Goal: Transaction & Acquisition: Purchase product/service

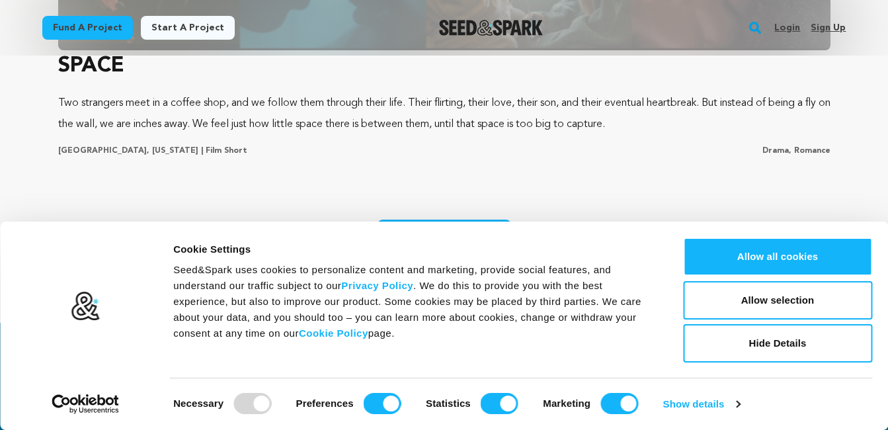
scroll to position [0, 232]
click at [754, 341] on button "Hide Details" at bounding box center [777, 343] width 189 height 38
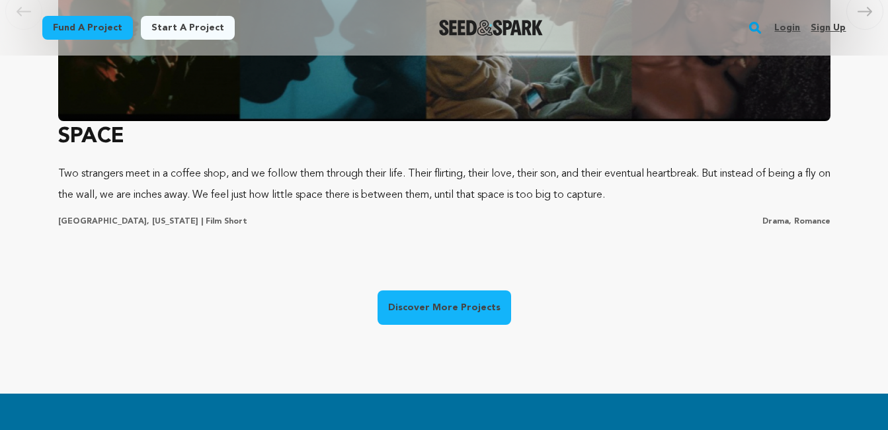
scroll to position [1087, 0]
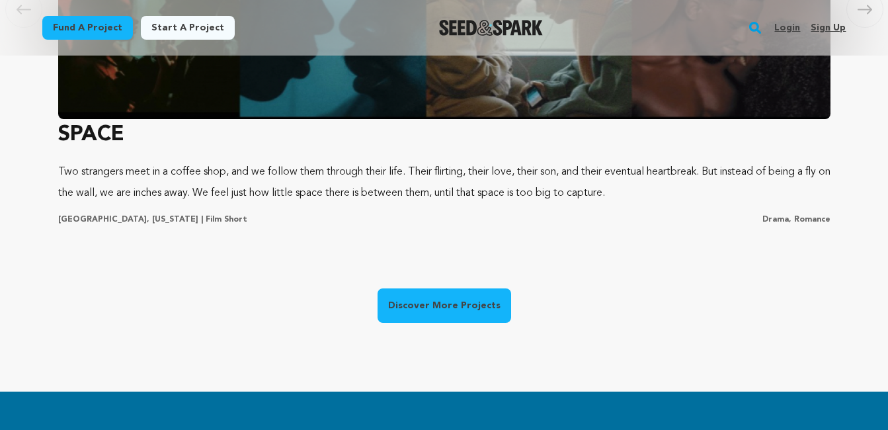
click at [441, 317] on link "Discover More Projects" at bounding box center [445, 305] width 134 height 34
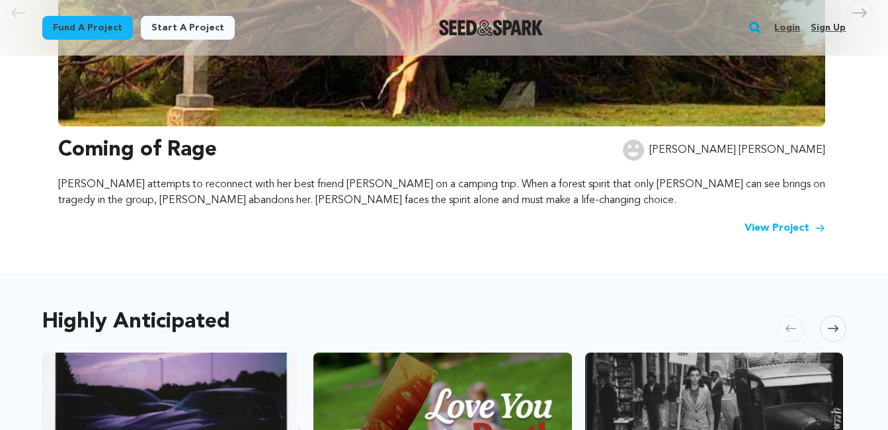
scroll to position [454, 0]
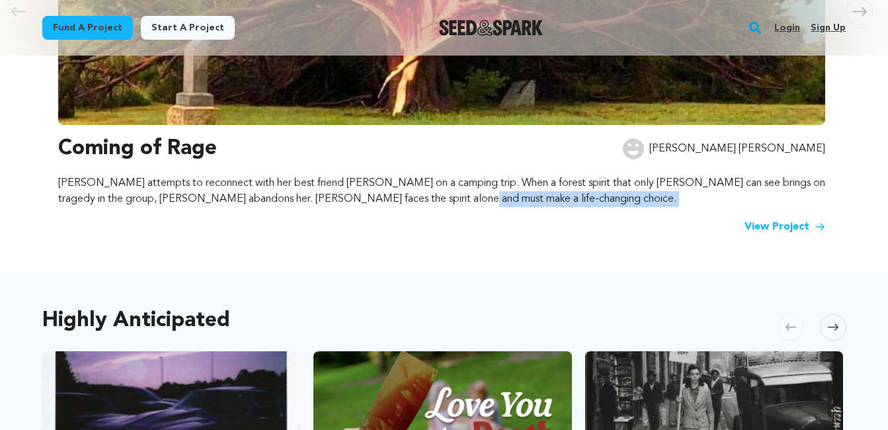
drag, startPoint x: 435, startPoint y: 200, endPoint x: 497, endPoint y: 214, distance: 63.7
click at [497, 214] on div "Coming of Rage Adrianna Amy Luisa attempts to reconnect with her best friend Ni…" at bounding box center [441, 184] width 767 height 102
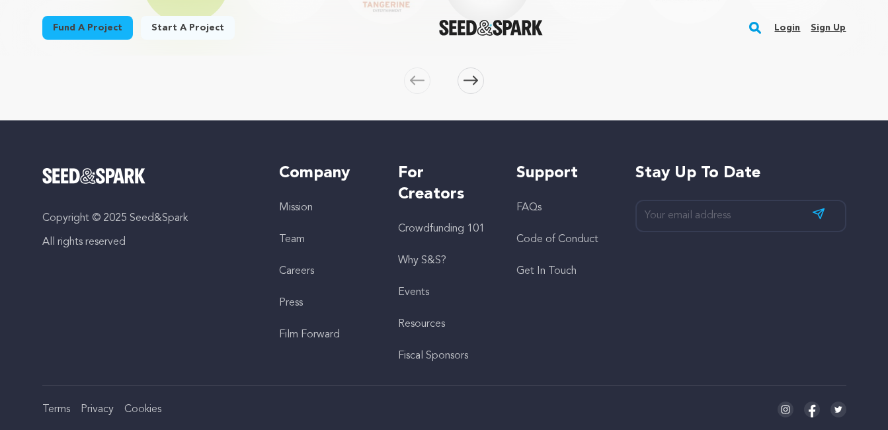
scroll to position [2234, 0]
